Goal: Find specific page/section: Find specific page/section

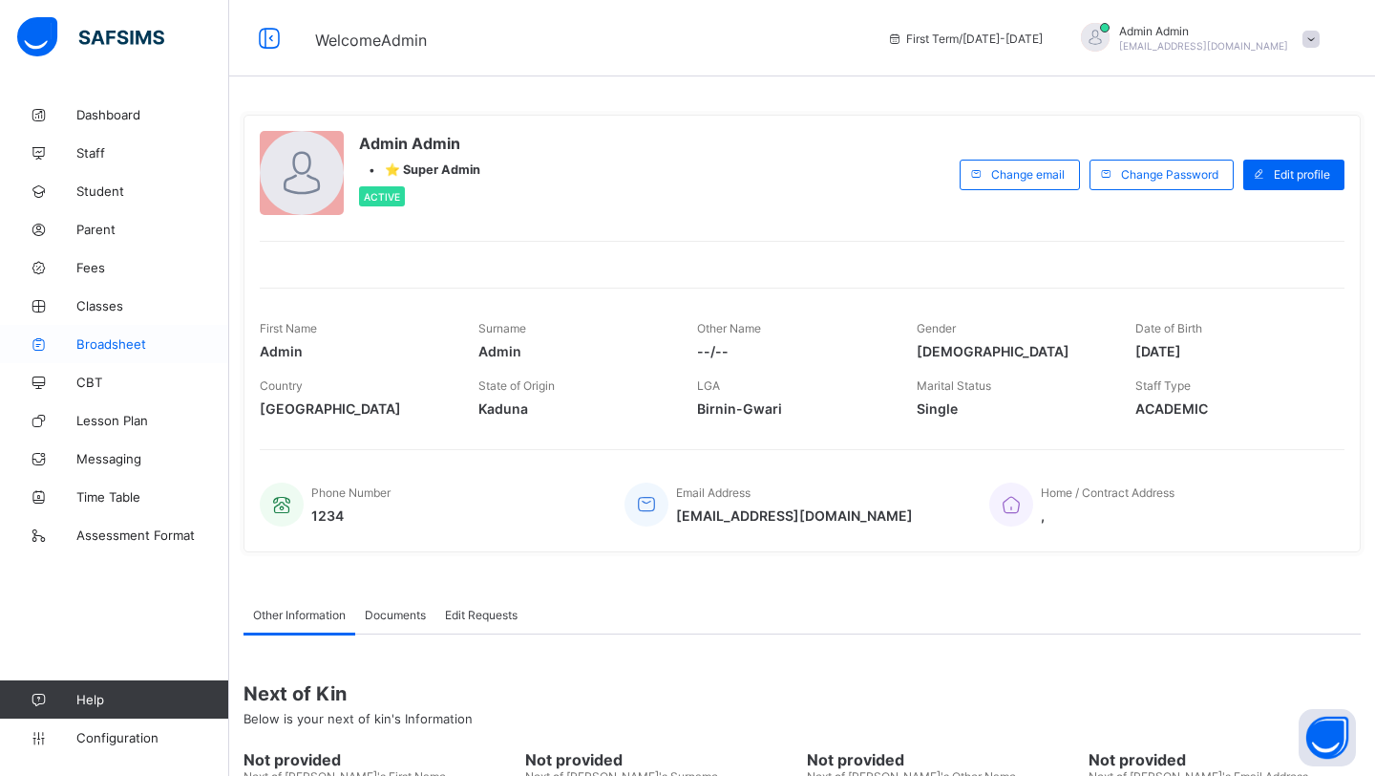
click at [140, 347] on span "Broadsheet" at bounding box center [152, 343] width 153 height 15
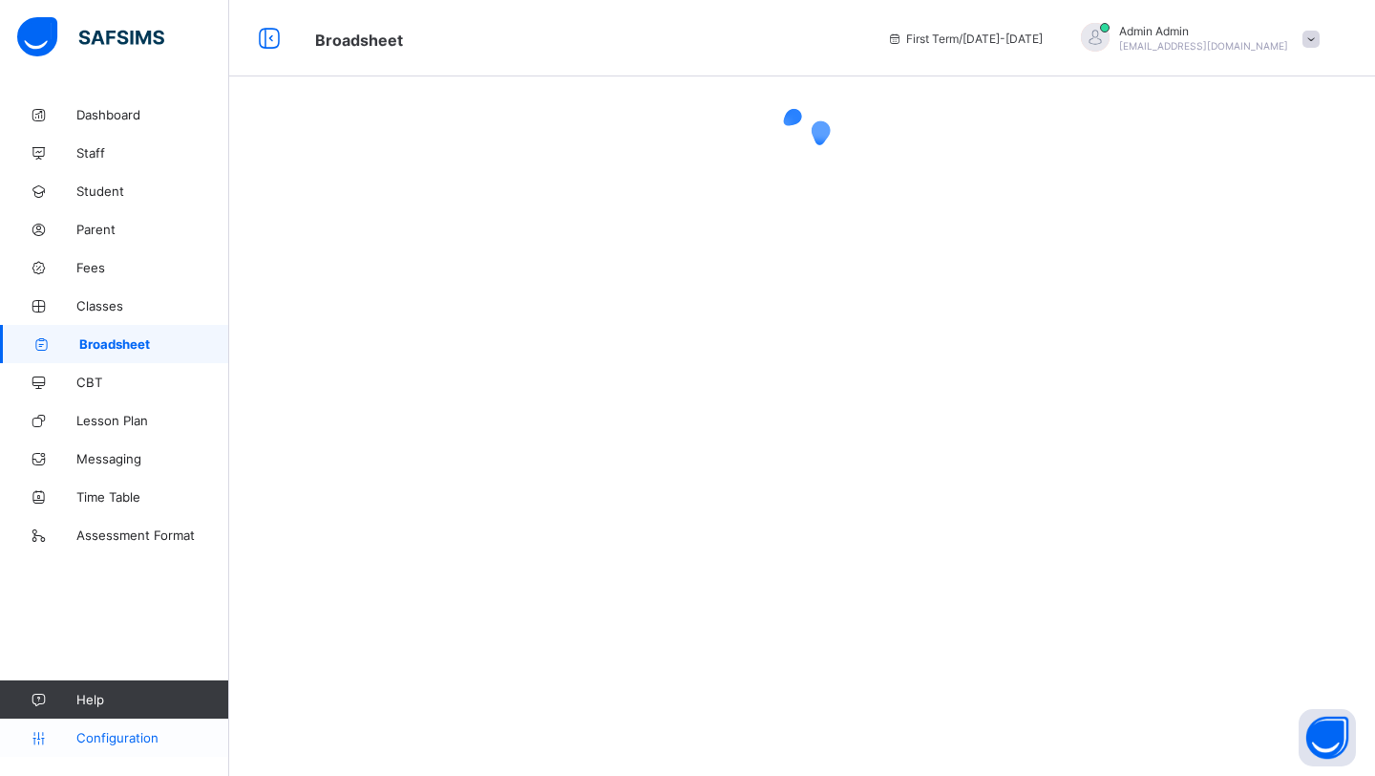
click at [130, 738] on span "Configuration" at bounding box center [152, 737] width 152 height 15
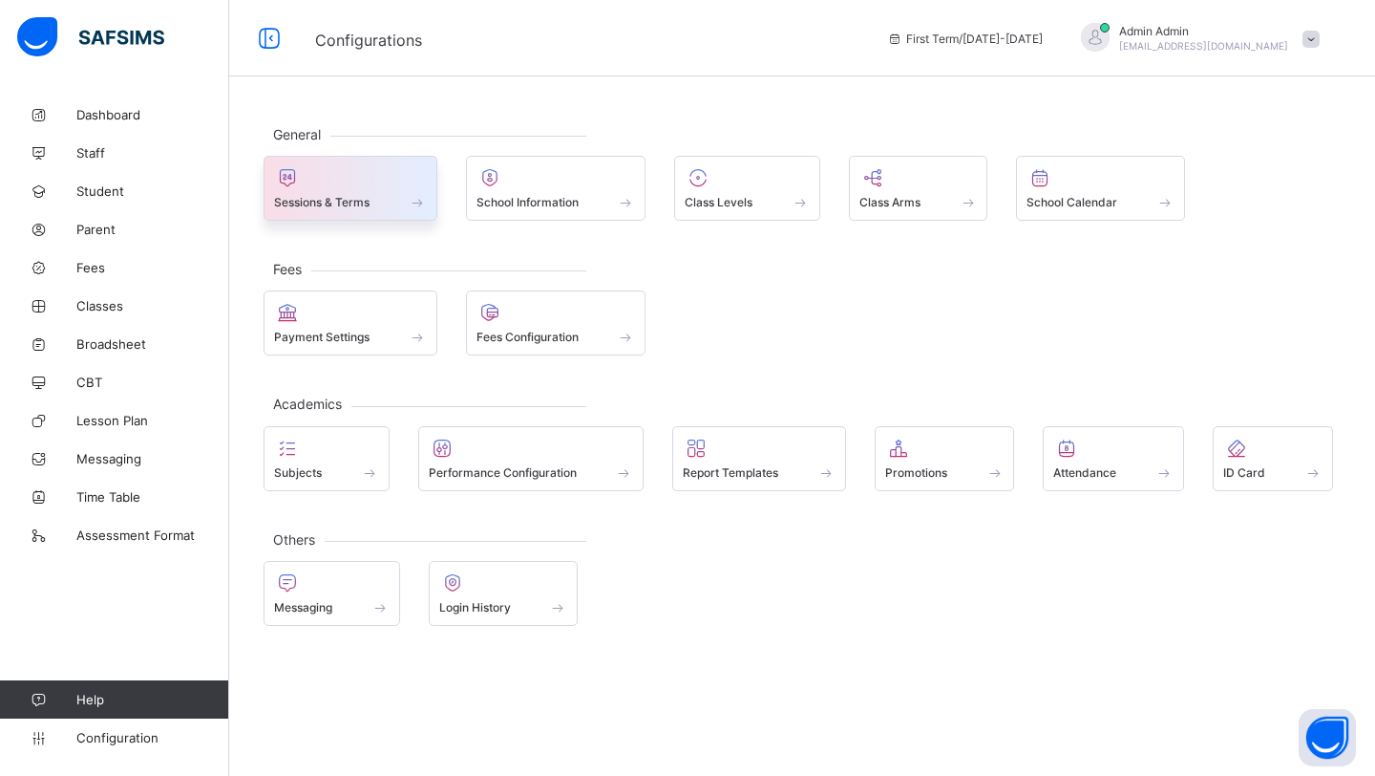
click at [314, 191] on span at bounding box center [350, 191] width 153 height 5
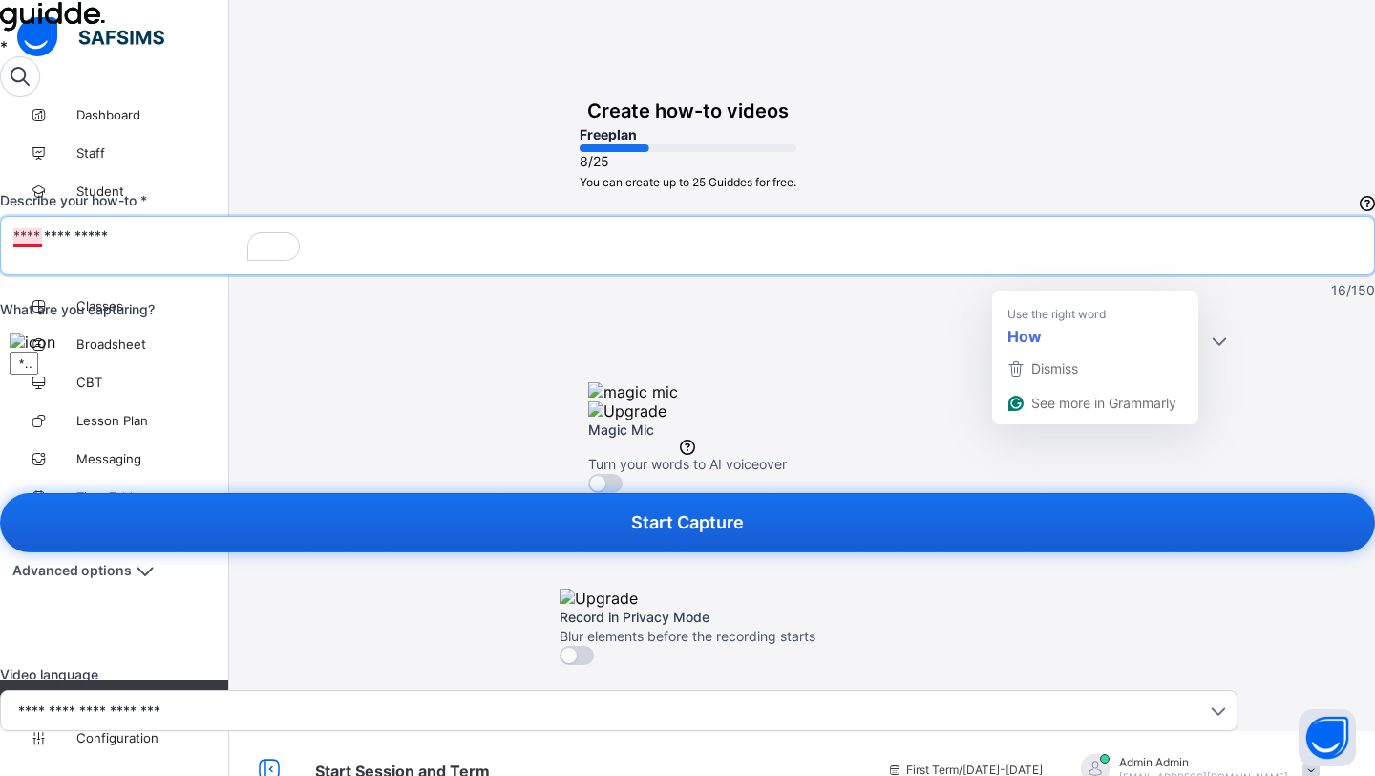
click at [304, 265] on textarea "**********" at bounding box center [158, 245] width 290 height 38
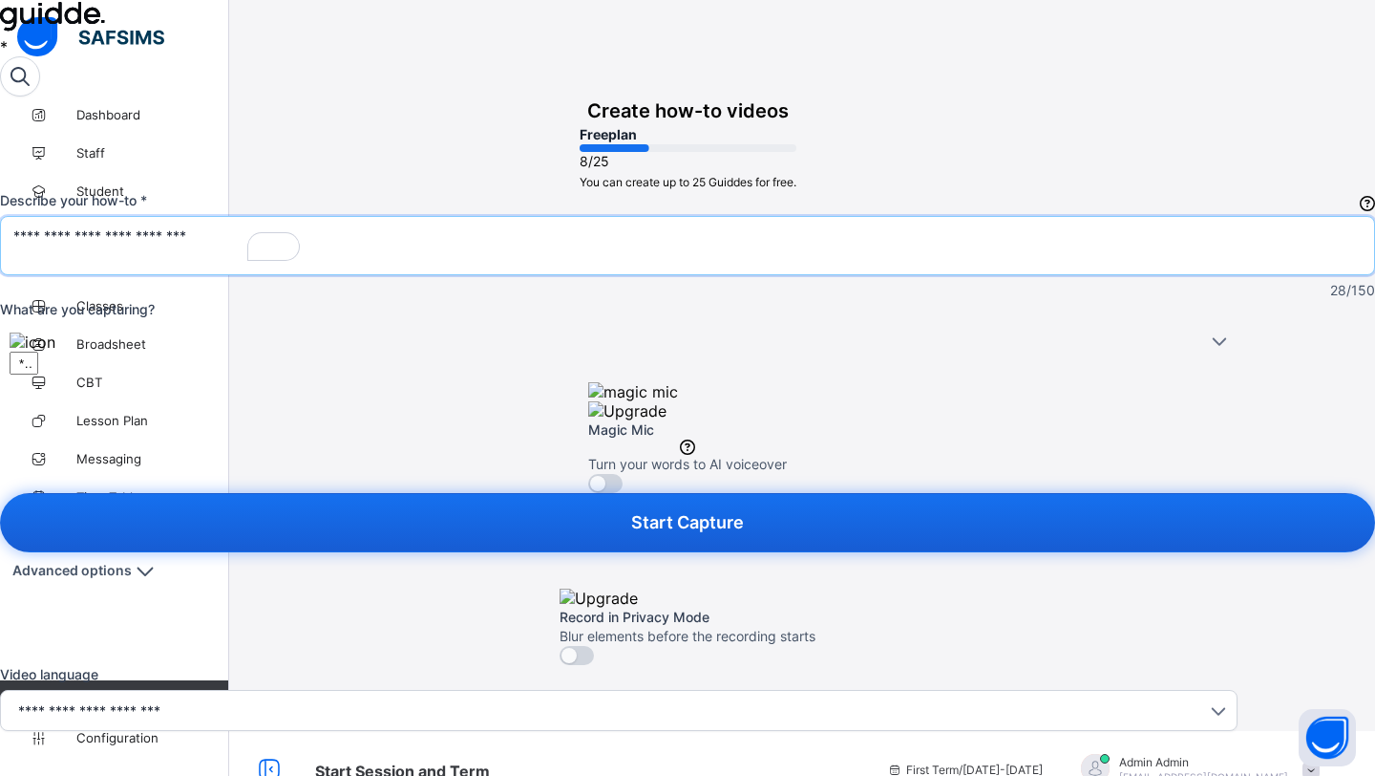
type textarea "**********"
click at [623, 474] on span "Magic Mic" at bounding box center [605, 483] width 34 height 19
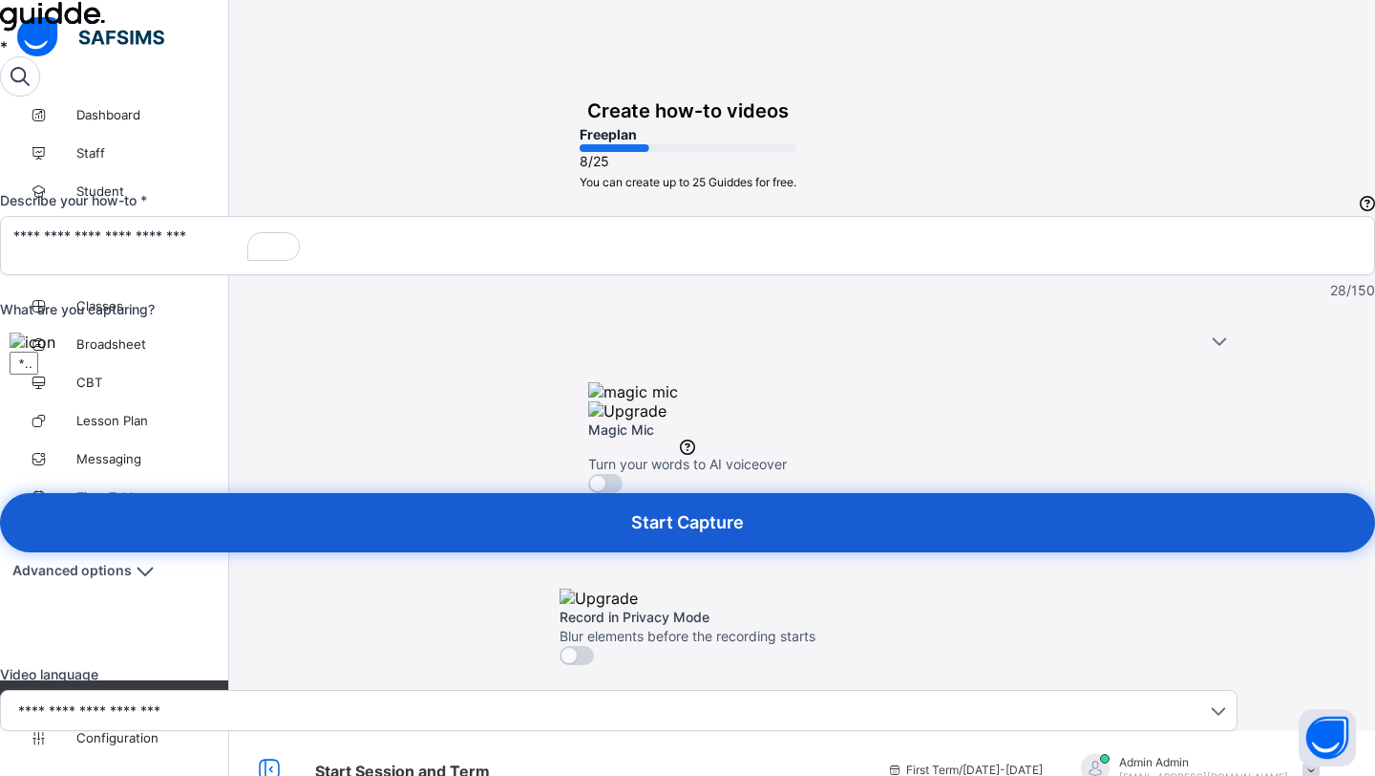
click at [1220, 549] on button "Start Capture" at bounding box center [687, 522] width 1375 height 59
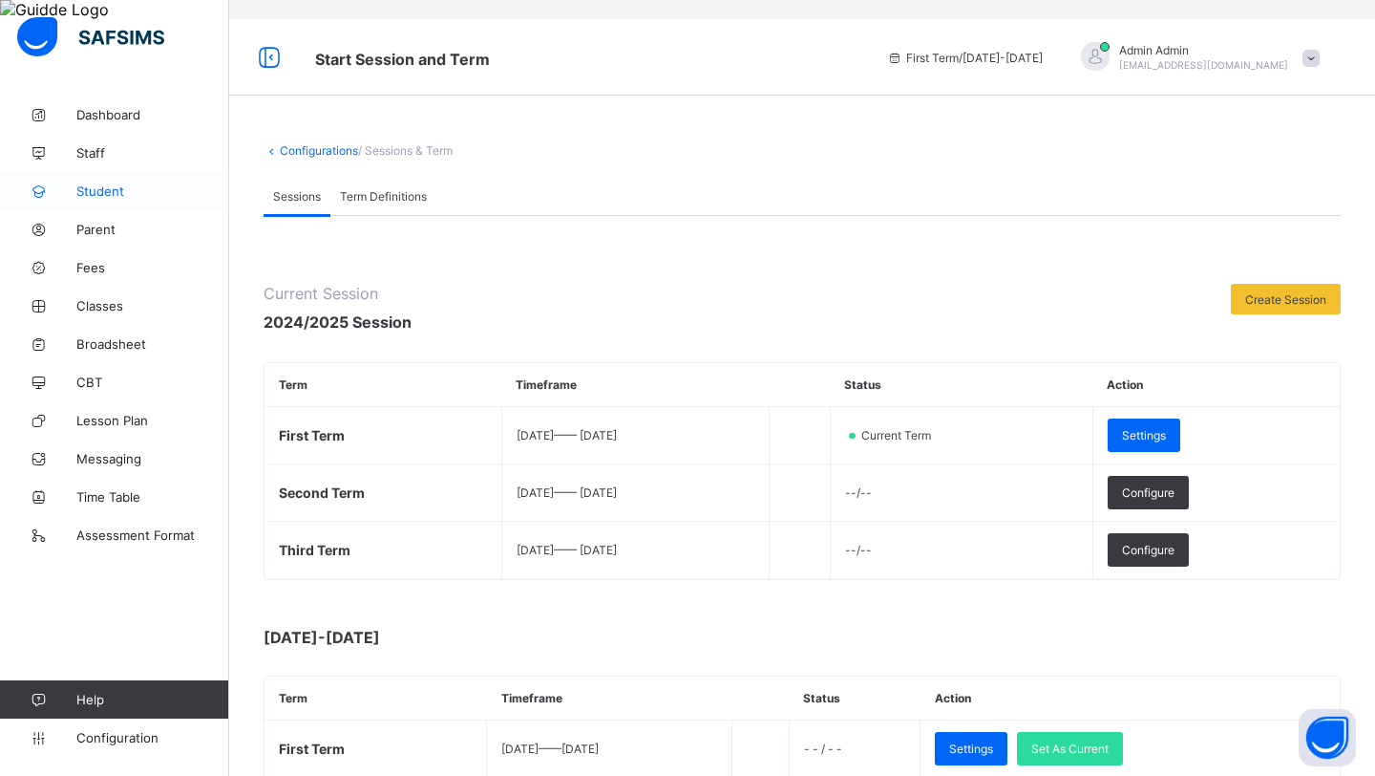
click at [121, 189] on span "Student" at bounding box center [152, 190] width 153 height 15
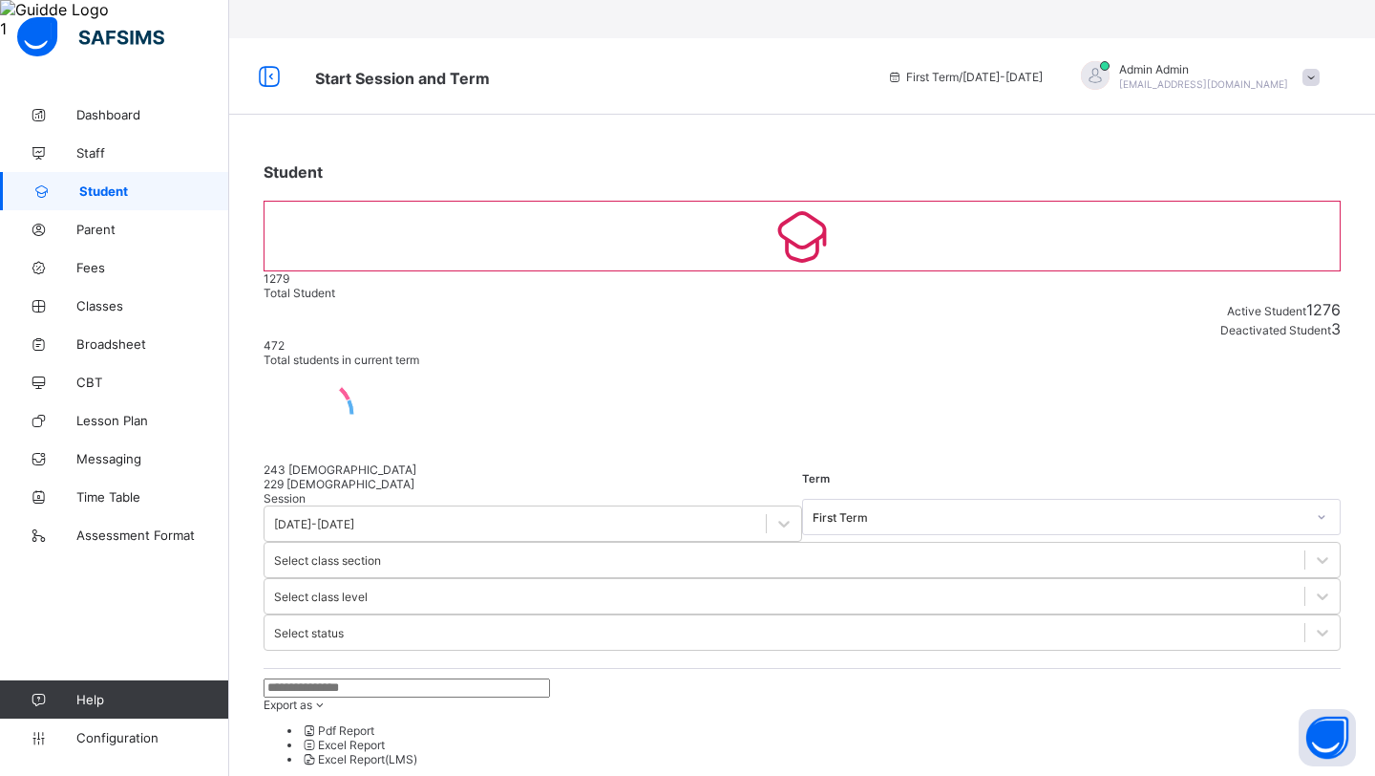
click at [309, 678] on input "text" at bounding box center [407, 687] width 287 height 19
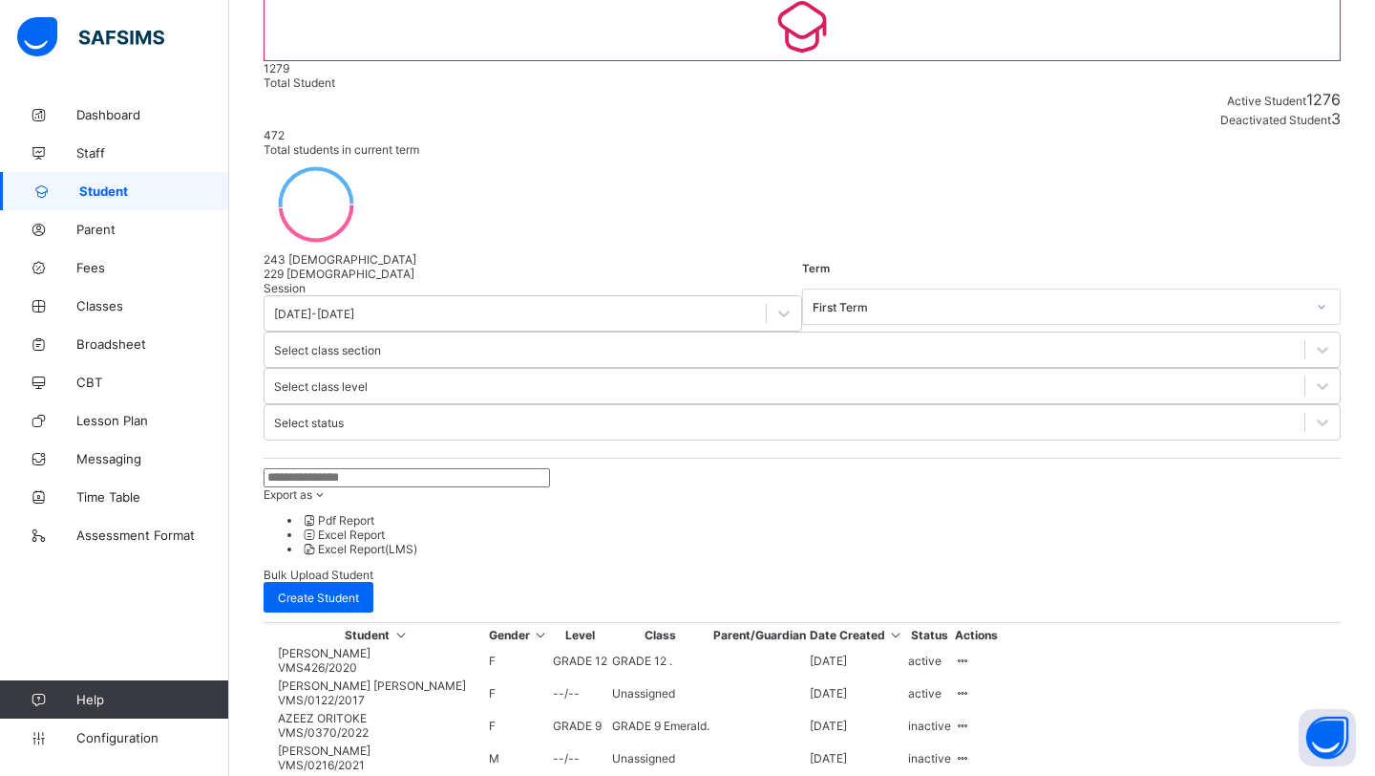
scroll to position [211, 0]
click at [363, 775] on span "ALADELOLA OGINNI [PERSON_NAME]" at bounding box center [381, 782] width 207 height 14
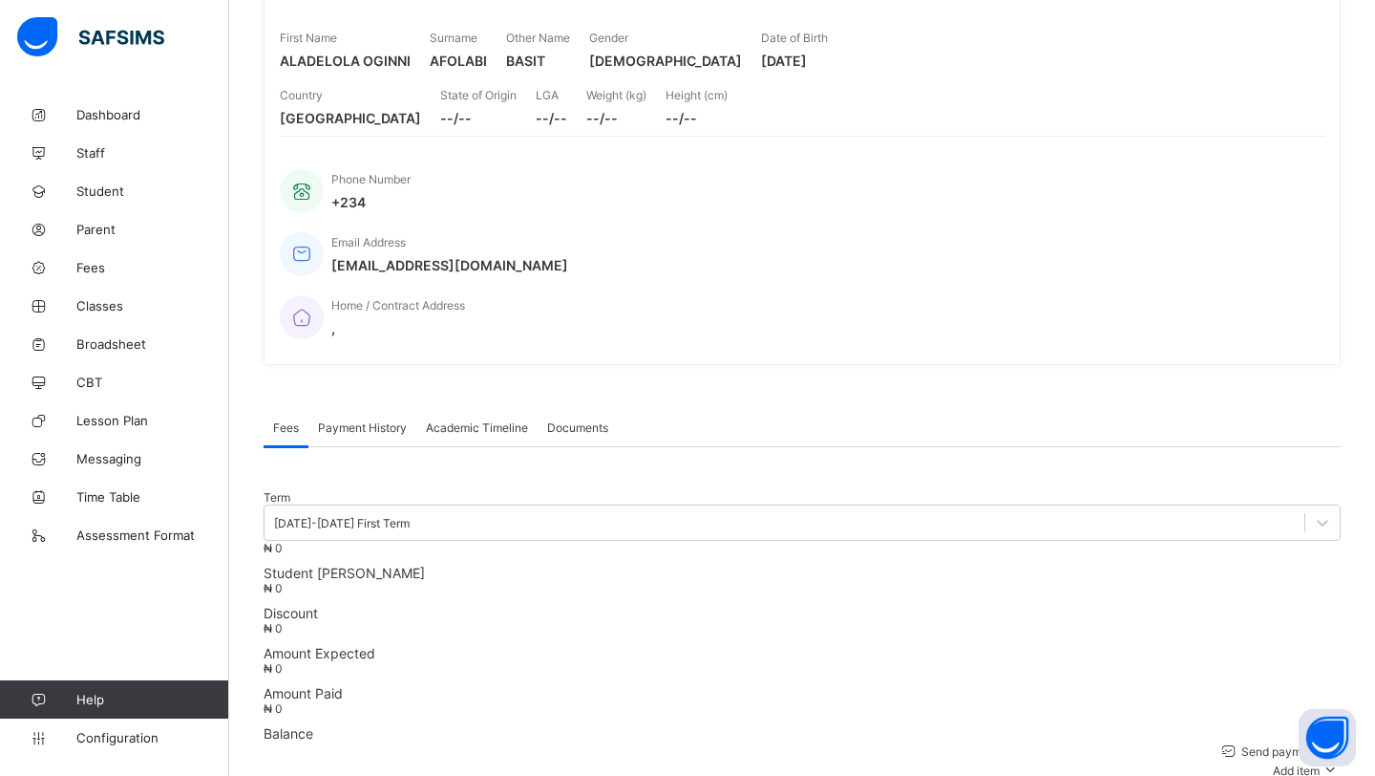
scroll to position [284, 0]
click at [368, 418] on span "Payment History" at bounding box center [362, 425] width 89 height 14
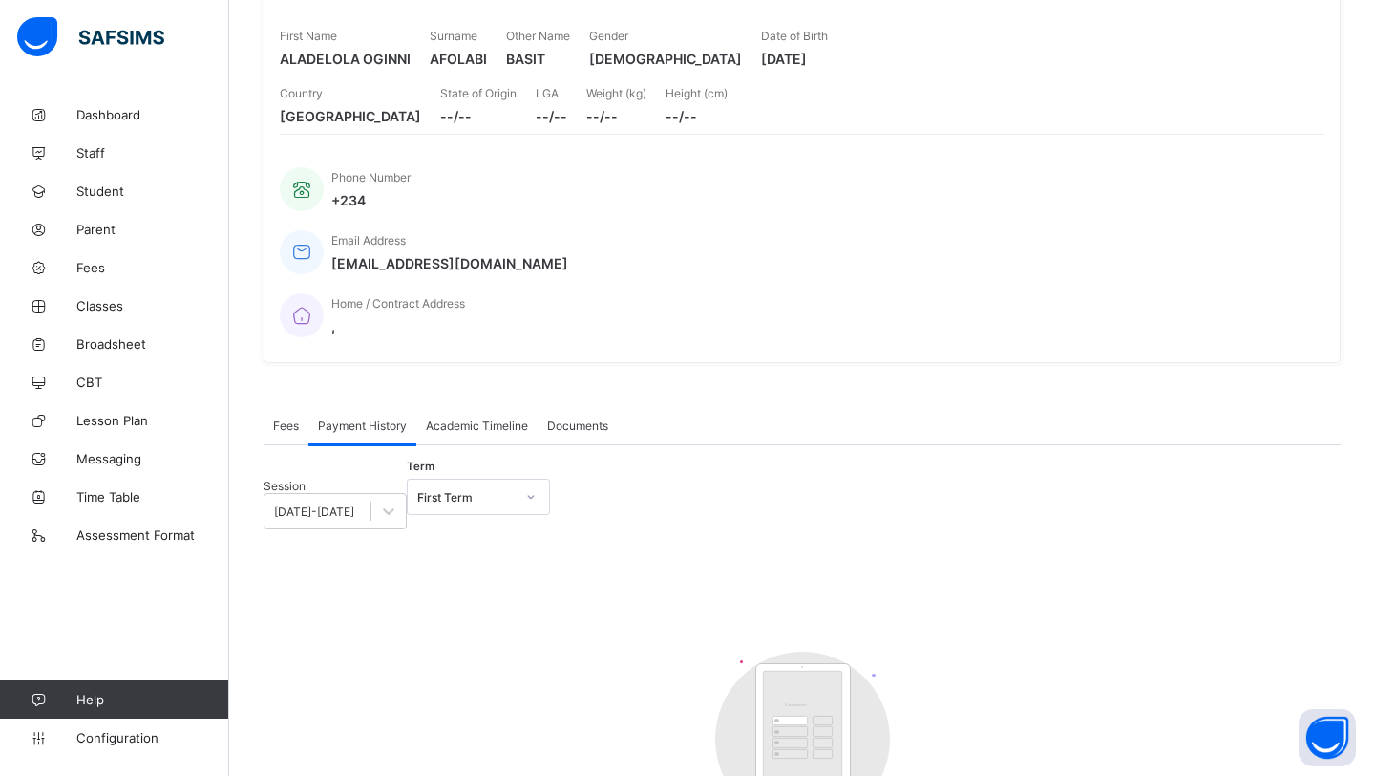
click at [488, 418] on span "Academic Timeline" at bounding box center [477, 425] width 102 height 14
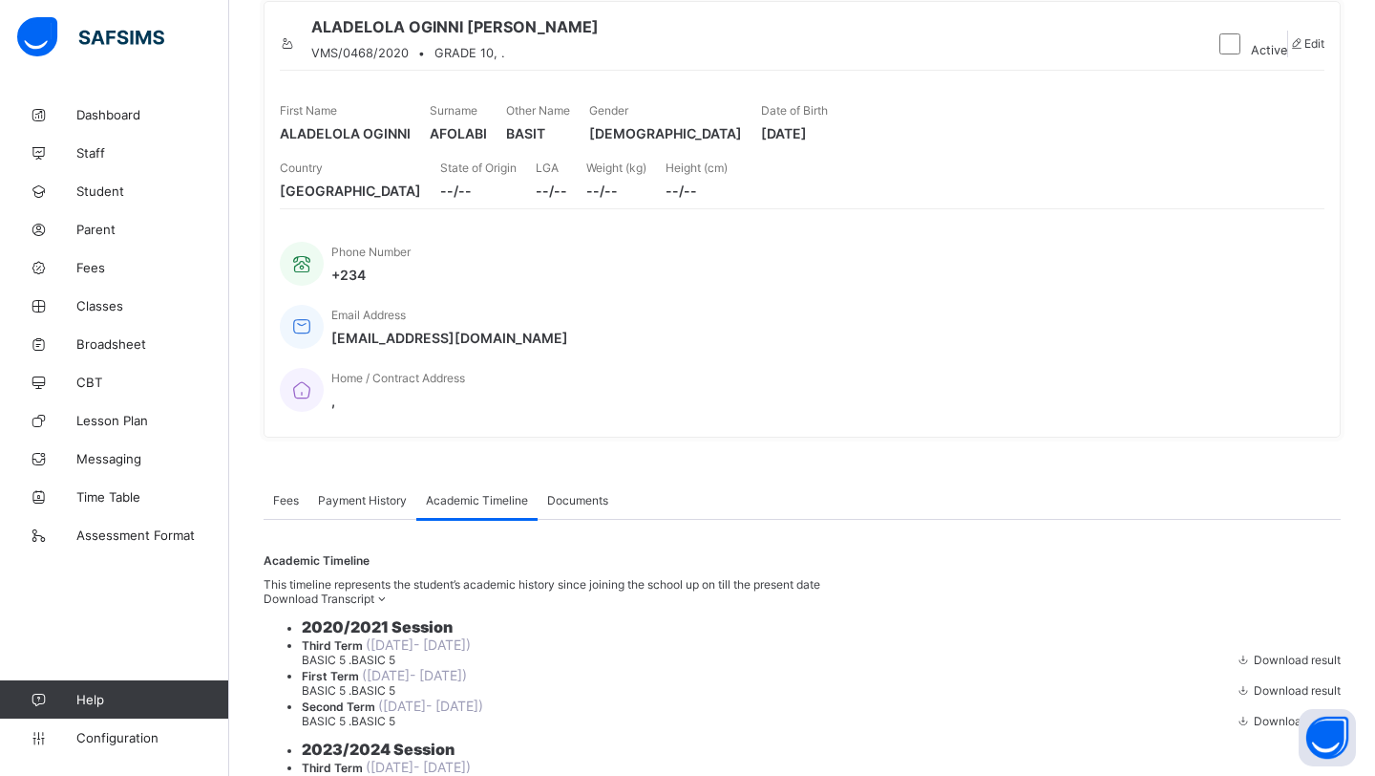
scroll to position [202, 0]
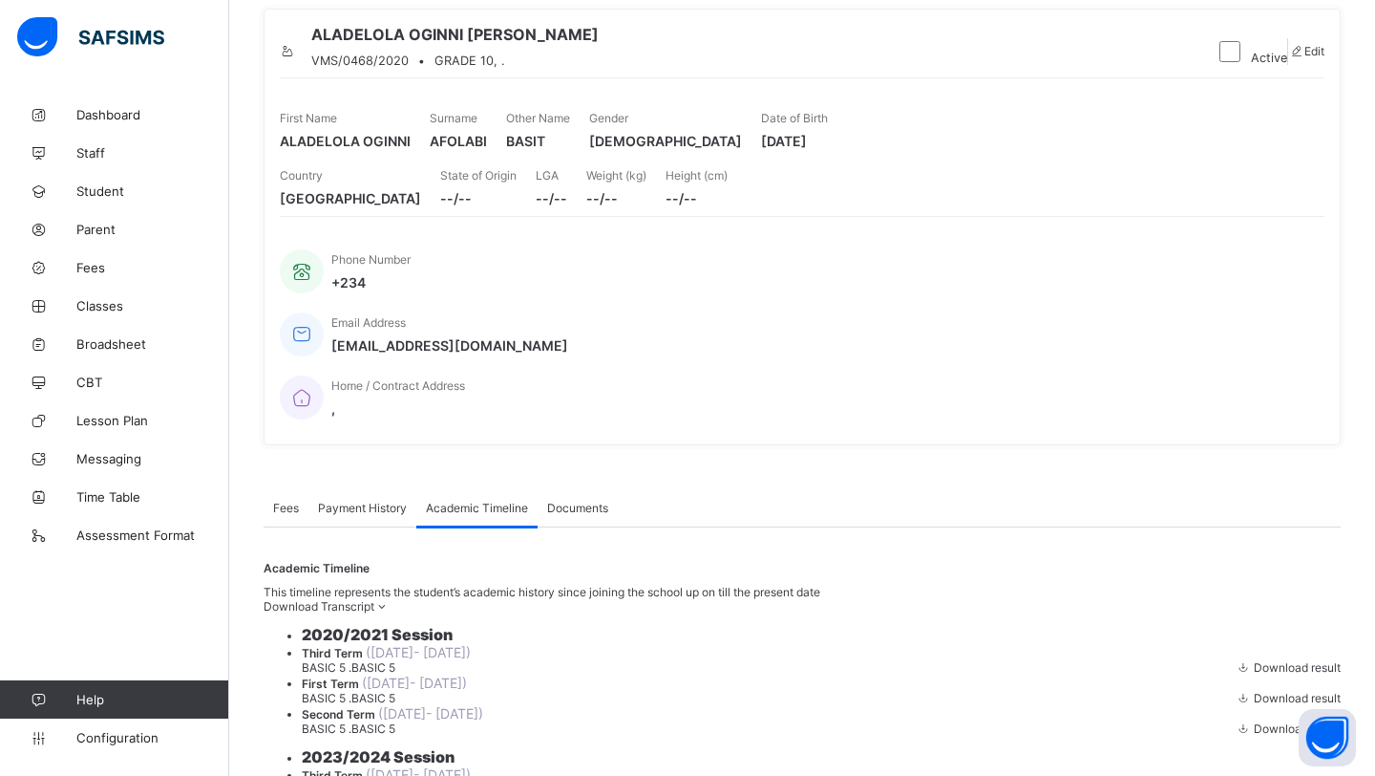
click at [374, 599] on span "Download Transcript" at bounding box center [319, 606] width 111 height 14
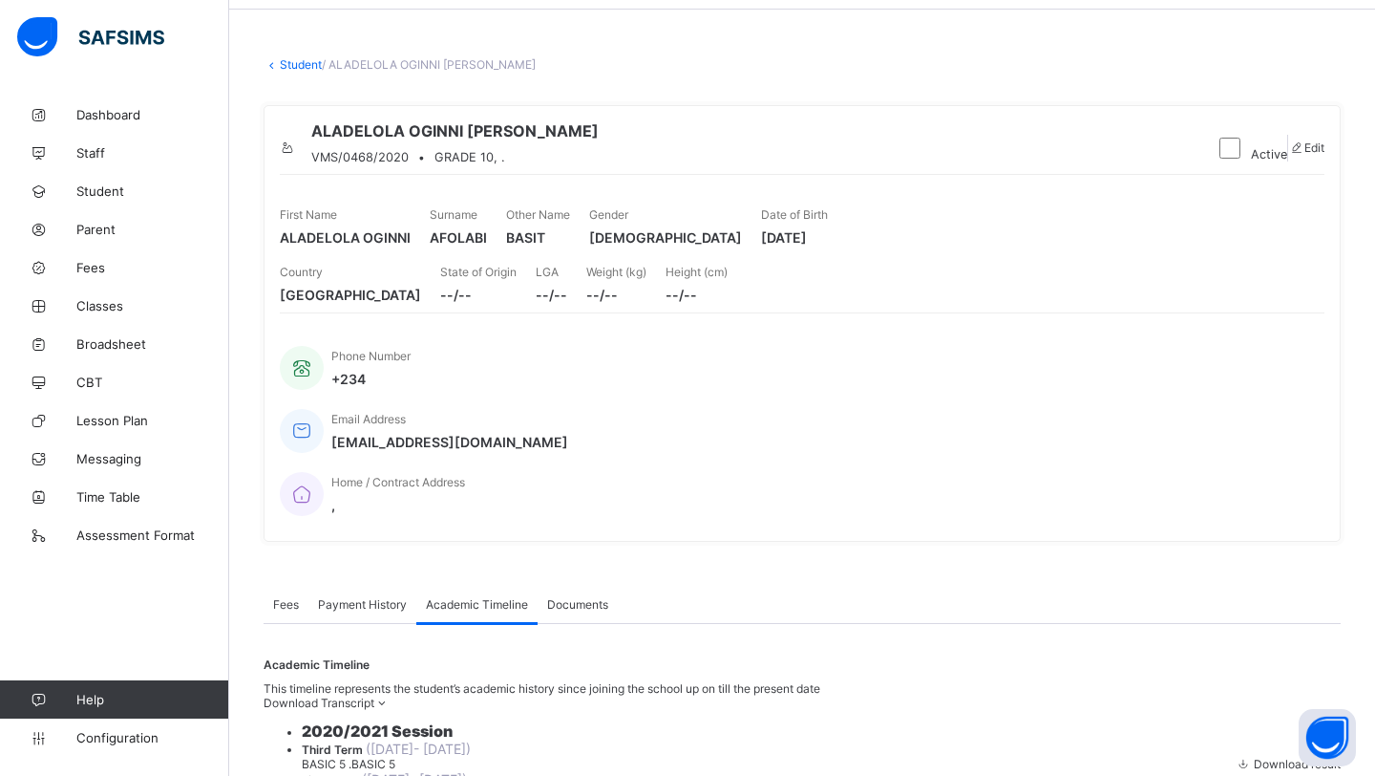
scroll to position [0, 0]
